Goal: Communication & Community: Participate in discussion

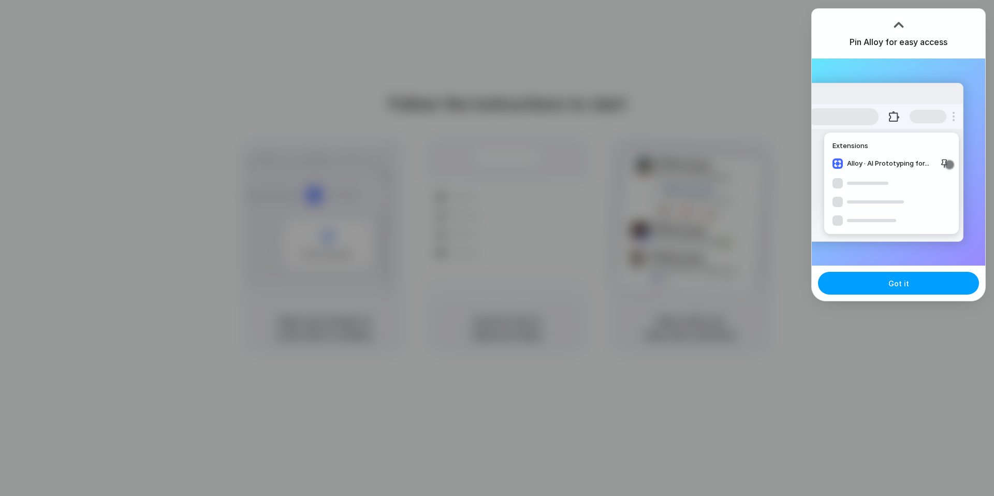
click at [889, 284] on span "Got it" at bounding box center [898, 283] width 21 height 11
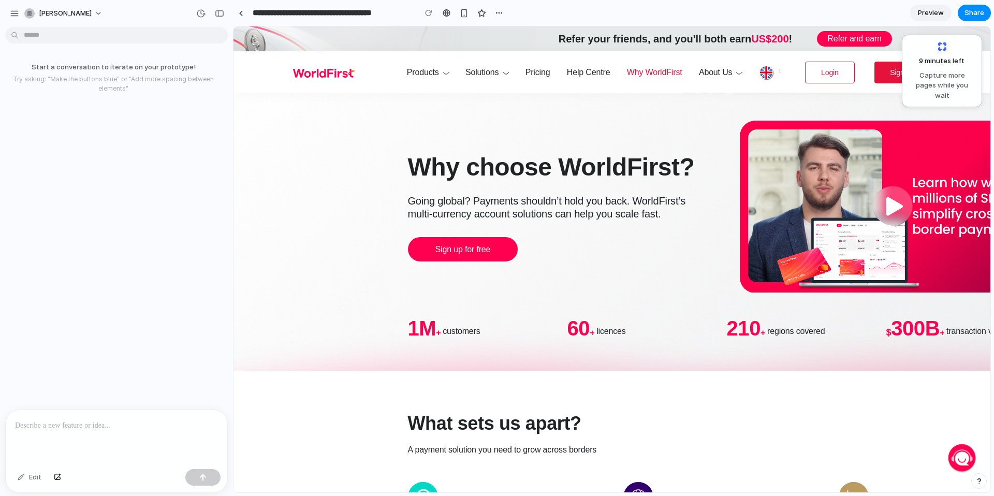
click at [106, 100] on div "Start a conversation to iterate on your prototype! Try asking: "Make the button…" at bounding box center [113, 78] width 227 height 48
click at [73, 433] on div at bounding box center [117, 437] width 222 height 55
click at [188, 113] on div "Start a conversation to iterate on your prototype! Try asking: "Make the button…" at bounding box center [113, 220] width 227 height 378
click at [72, 429] on div at bounding box center [117, 437] width 222 height 55
click at [91, 413] on div at bounding box center [117, 437] width 222 height 55
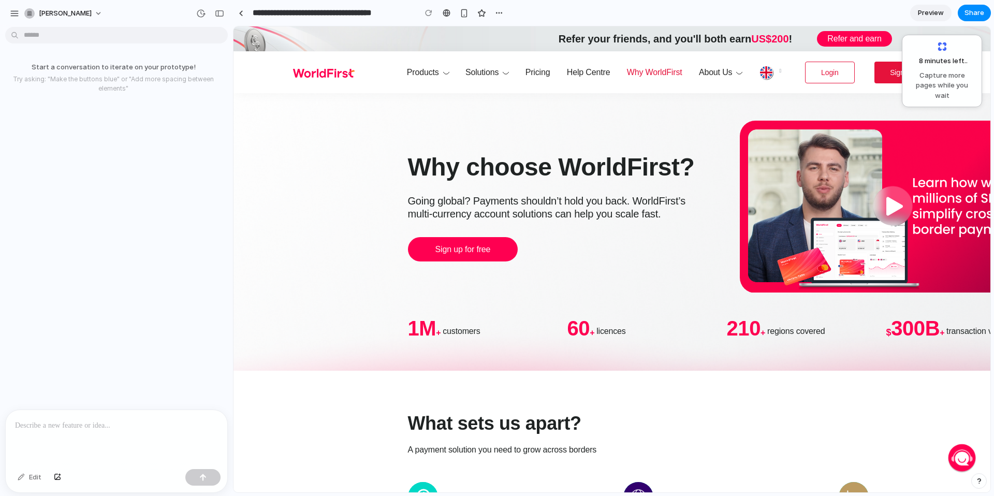
click at [81, 419] on p at bounding box center [116, 425] width 203 height 12
click at [128, 428] on div at bounding box center [117, 437] width 222 height 55
click at [890, 76] on span "Sign Up" at bounding box center [902, 72] width 25 height 12
click at [823, 80] on link "Login" at bounding box center [830, 73] width 50 height 22
click at [844, 72] on link "Login" at bounding box center [830, 73] width 50 height 22
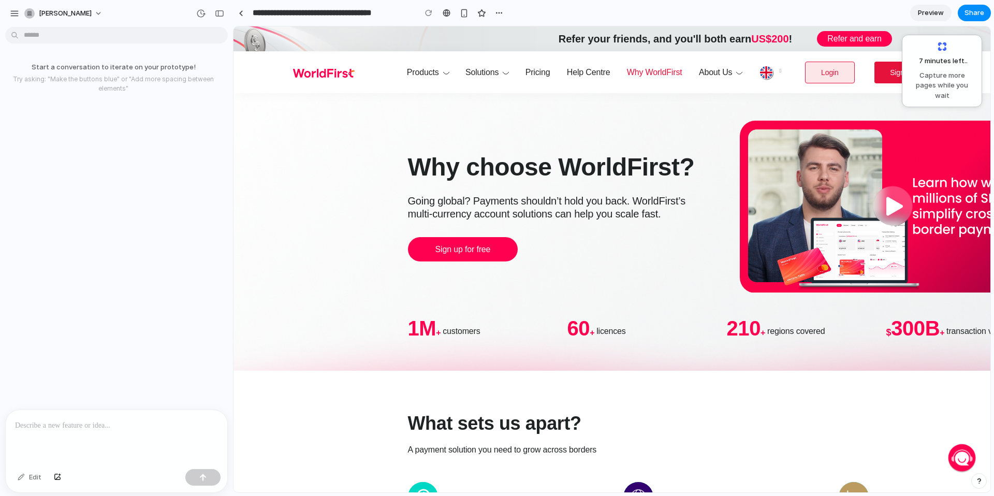
click at [844, 72] on link "Login" at bounding box center [830, 73] width 50 height 22
